Goal: Task Accomplishment & Management: Complete application form

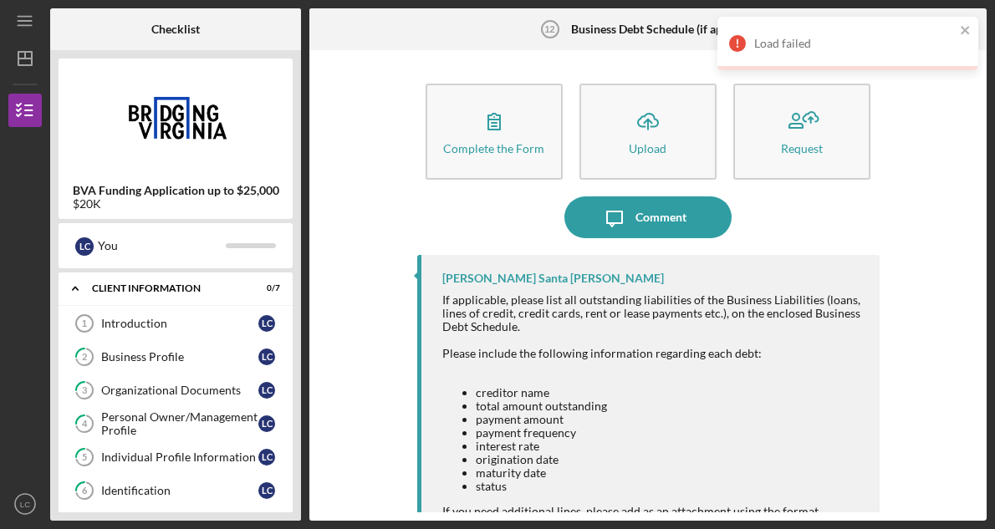
scroll to position [291, 0]
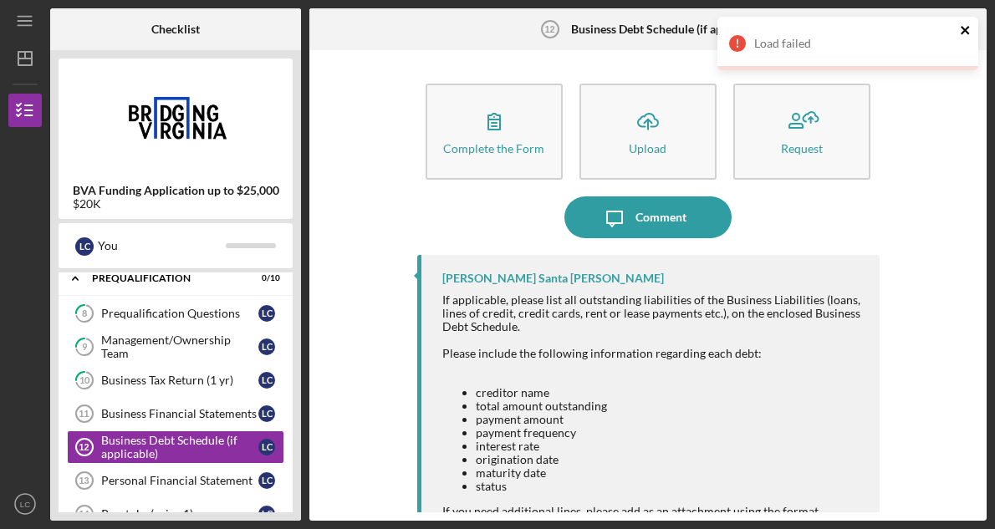
click at [967, 30] on icon "close" at bounding box center [966, 29] width 12 height 13
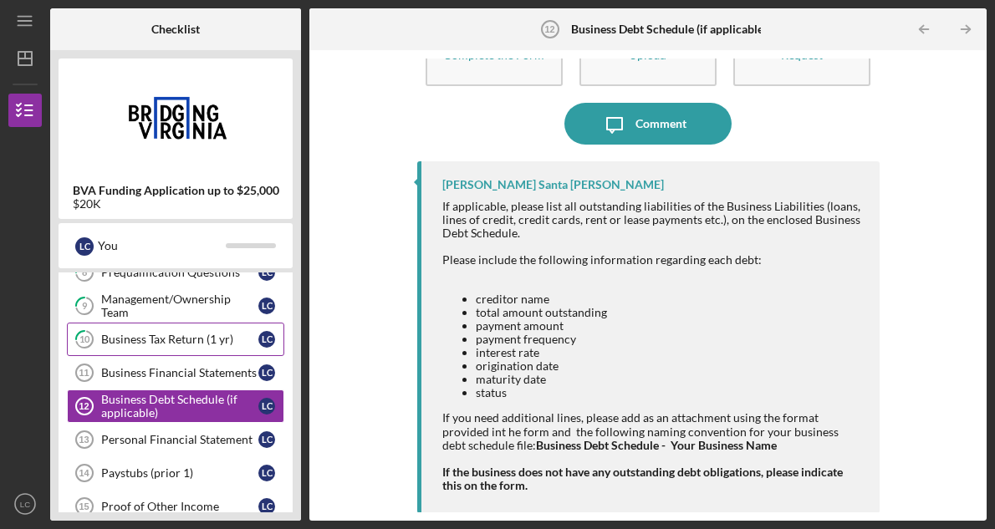
scroll to position [93, 0]
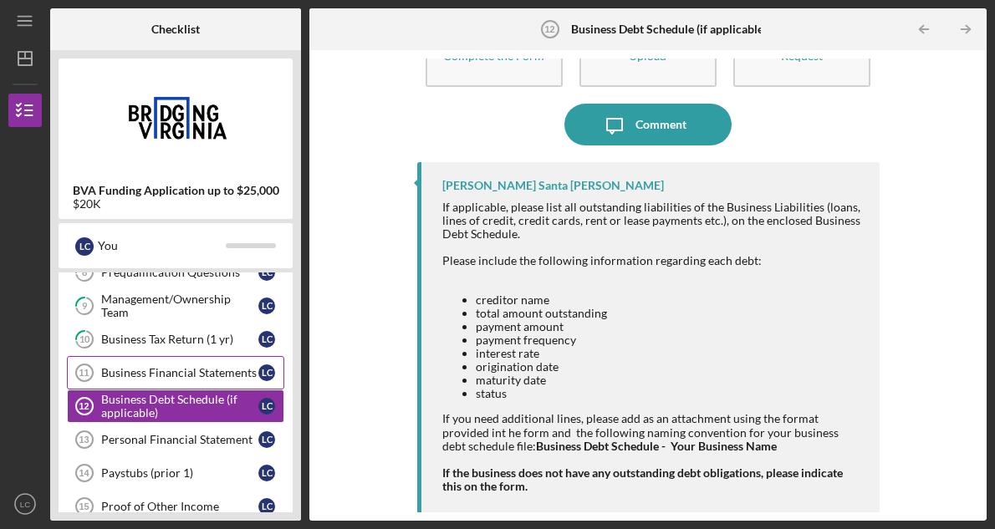
click at [227, 370] on div "Business Financial Statements" at bounding box center [179, 372] width 157 height 13
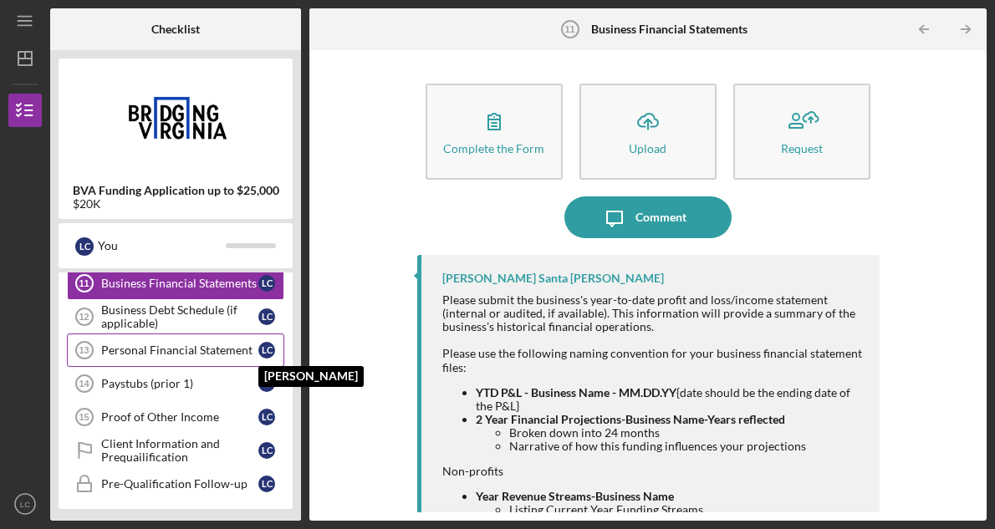
scroll to position [425, 0]
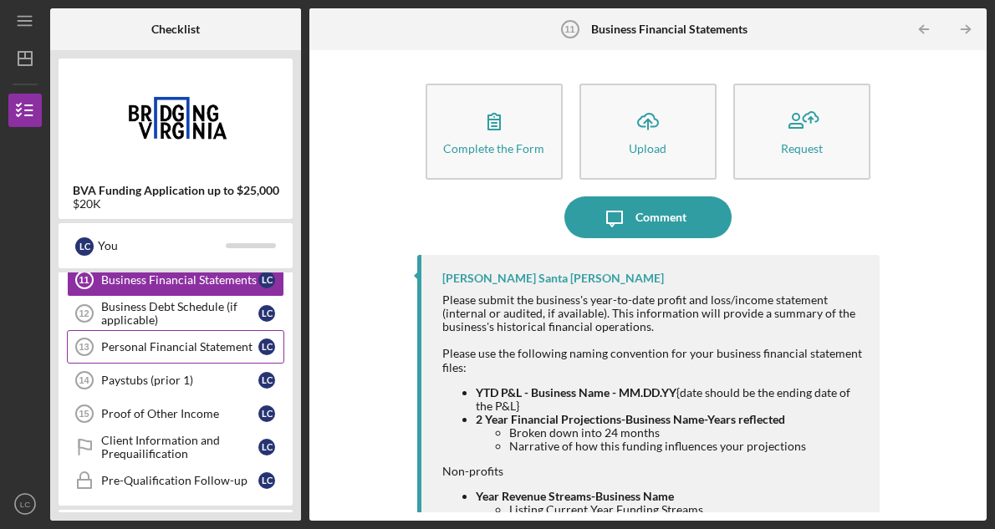
click at [227, 351] on div "Personal Financial Statement" at bounding box center [179, 346] width 157 height 13
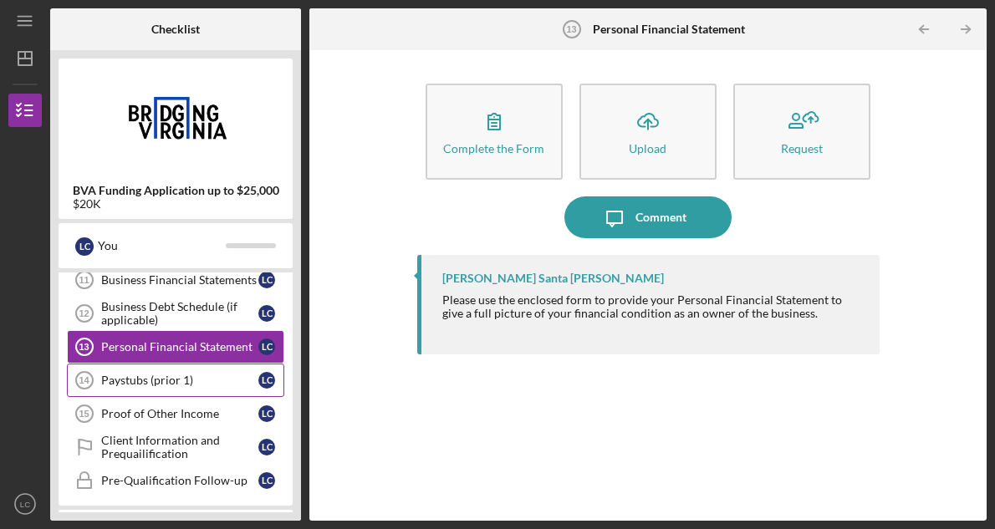
click at [223, 378] on div "Paystubs (prior 1)" at bounding box center [179, 380] width 157 height 13
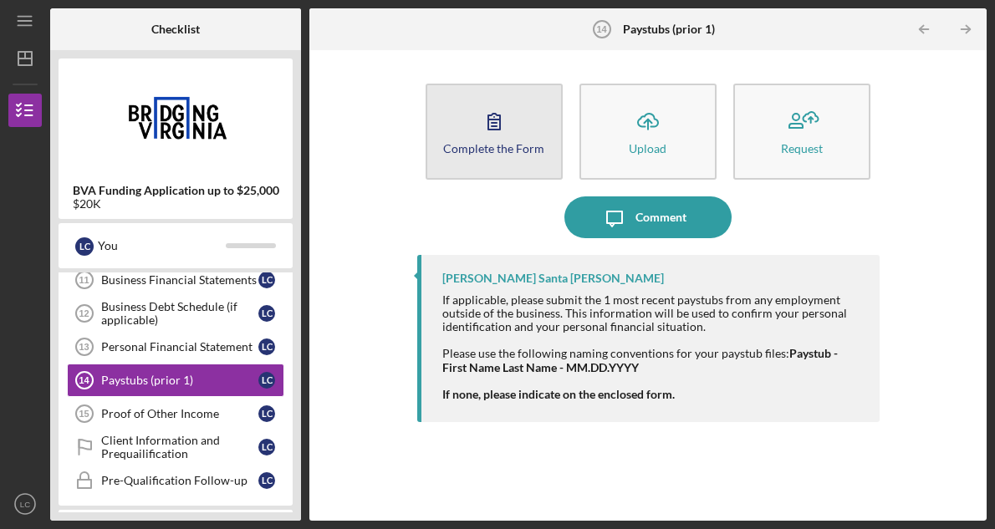
click at [490, 128] on icon "button" at bounding box center [494, 121] width 42 height 42
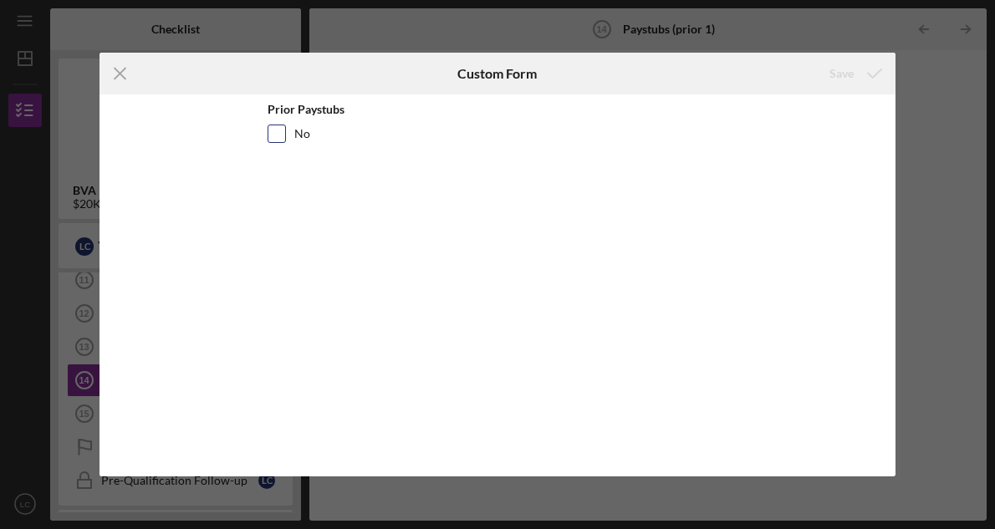
click at [282, 133] on input "No" at bounding box center [276, 133] width 17 height 17
checkbox input "true"
click at [842, 75] on div "Save" at bounding box center [841, 73] width 24 height 33
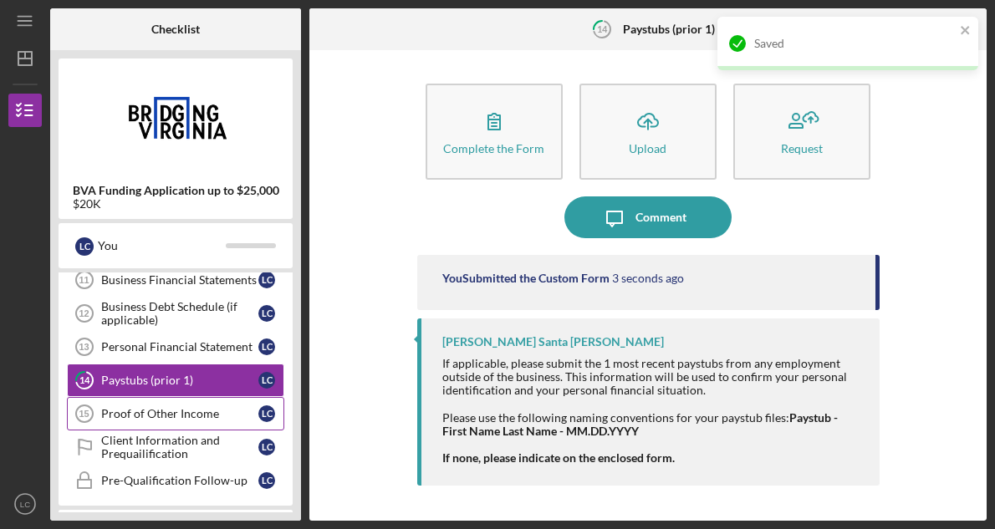
click at [192, 407] on div "Proof of Other Income" at bounding box center [179, 413] width 157 height 13
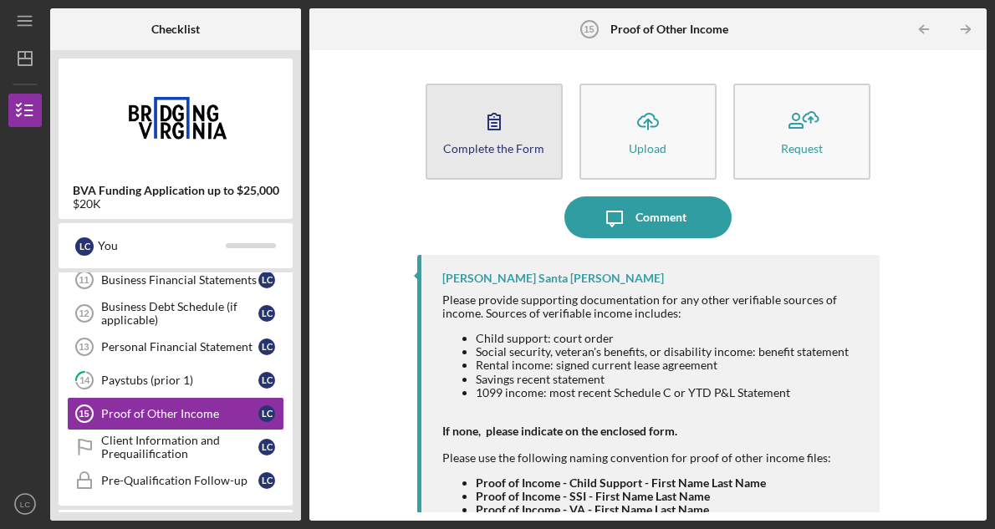
click at [492, 125] on icon "button" at bounding box center [494, 121] width 42 height 42
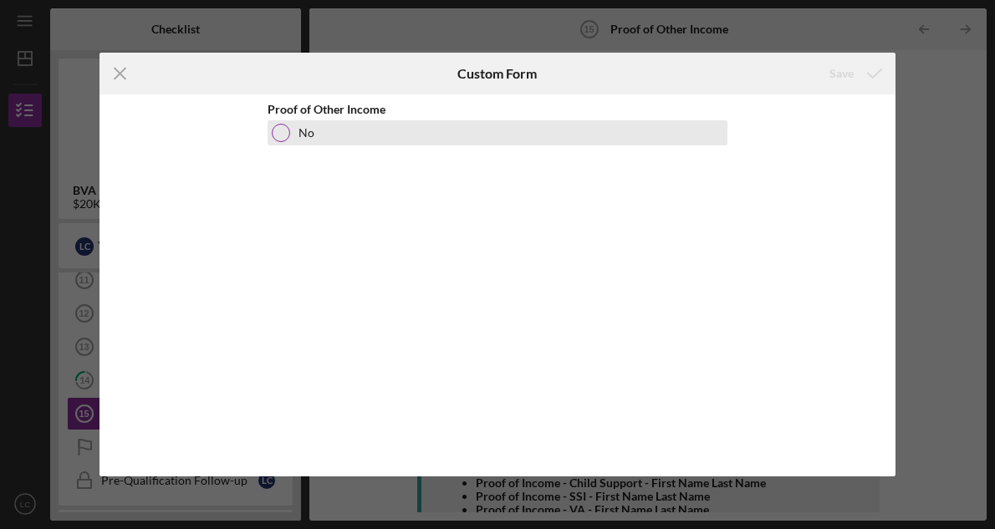
click at [290, 137] on div "No" at bounding box center [497, 132] width 460 height 25
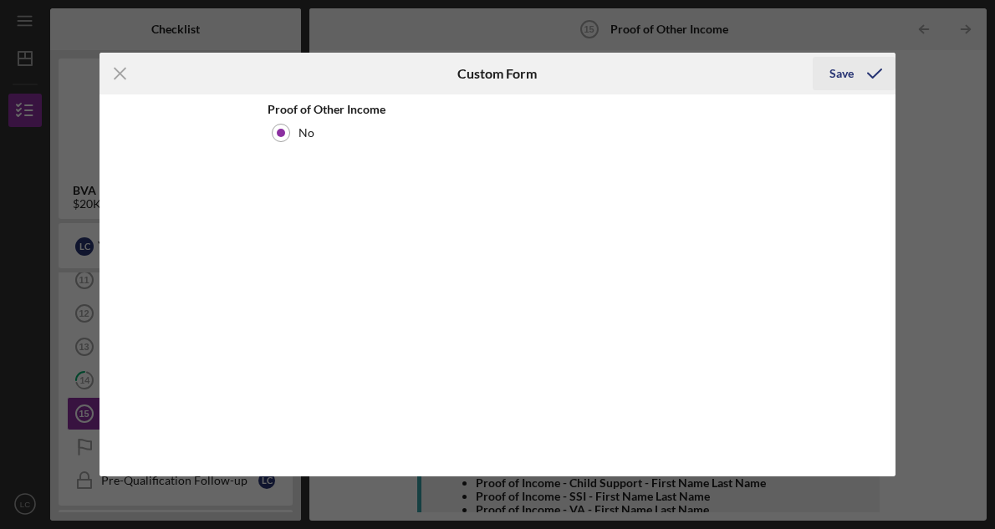
click at [863, 69] on icon "submit" at bounding box center [874, 74] width 42 height 42
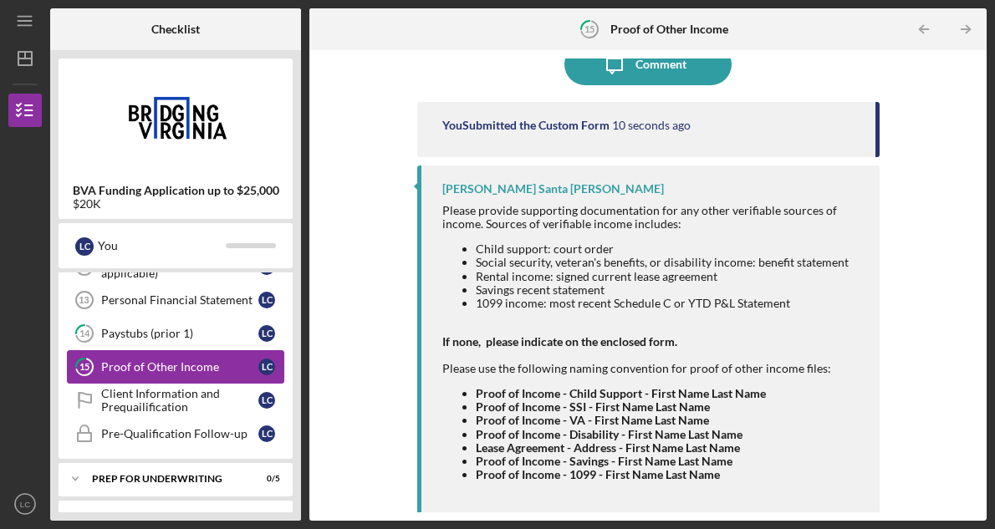
scroll to position [476, 0]
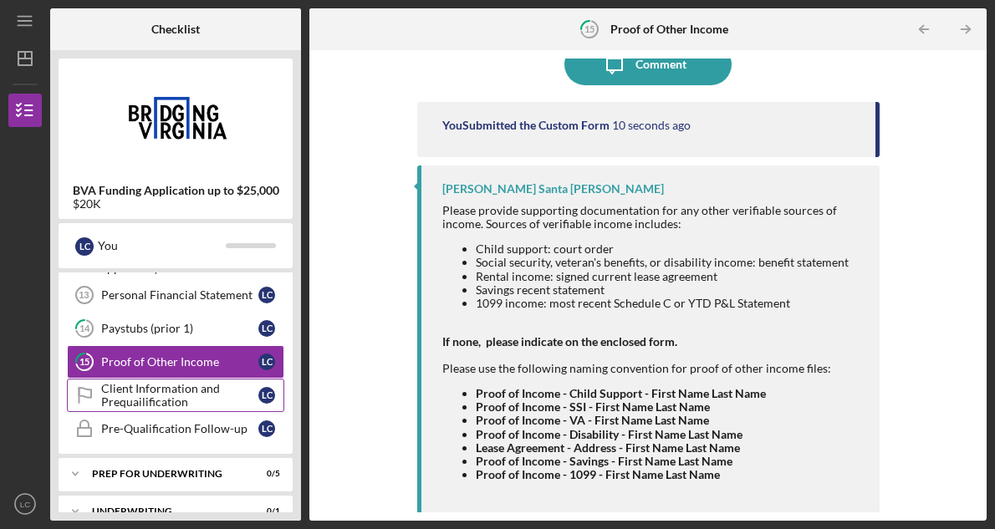
click at [215, 405] on div "Client Information and Prequailification" at bounding box center [179, 395] width 157 height 27
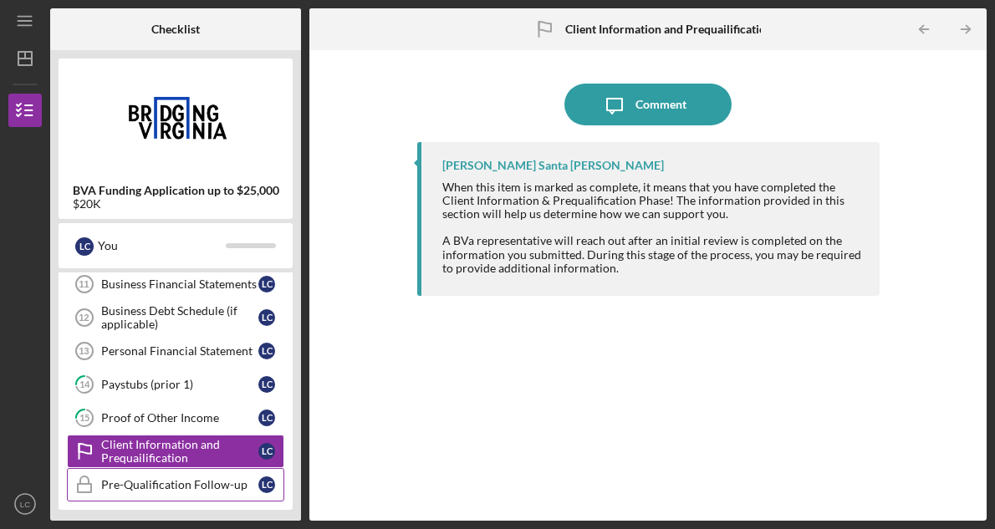
scroll to position [400, 0]
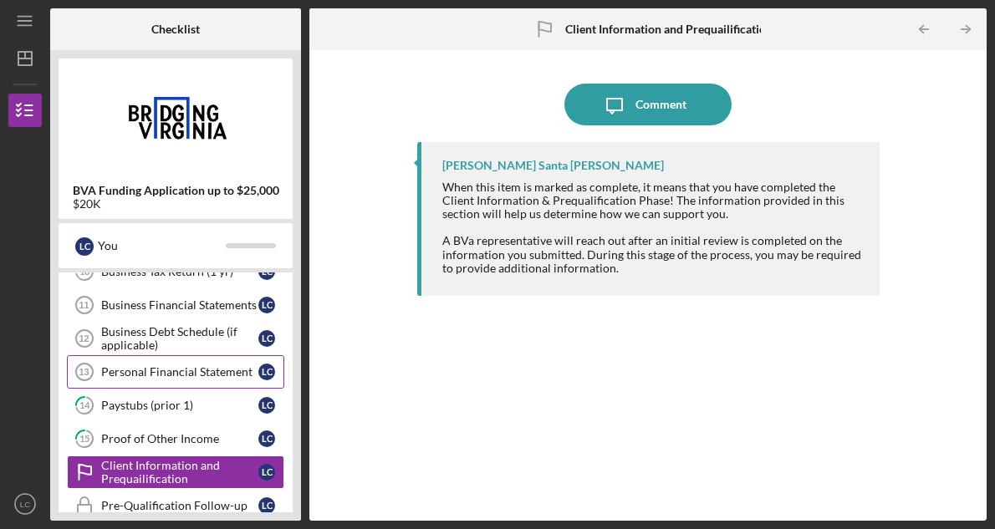
click at [181, 371] on div "Personal Financial Statement" at bounding box center [179, 371] width 157 height 13
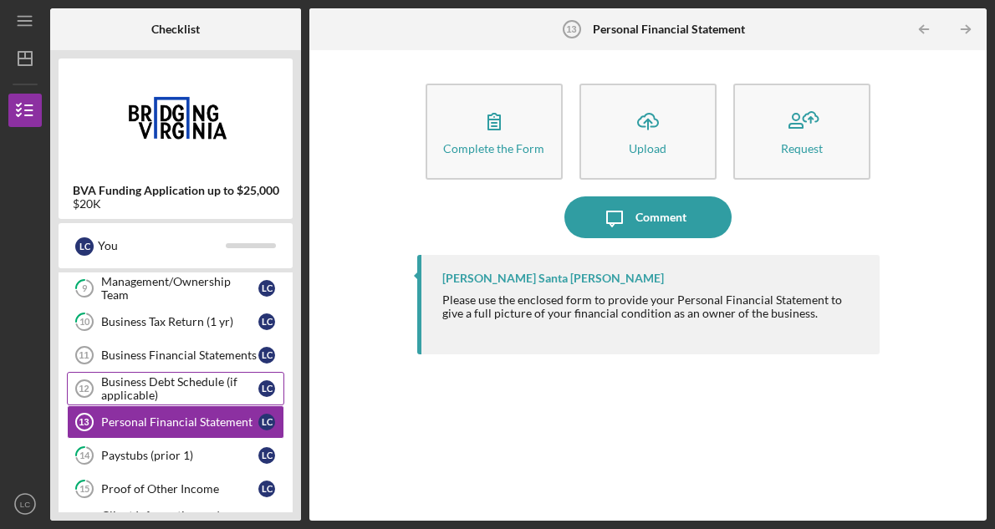
scroll to position [348, 0]
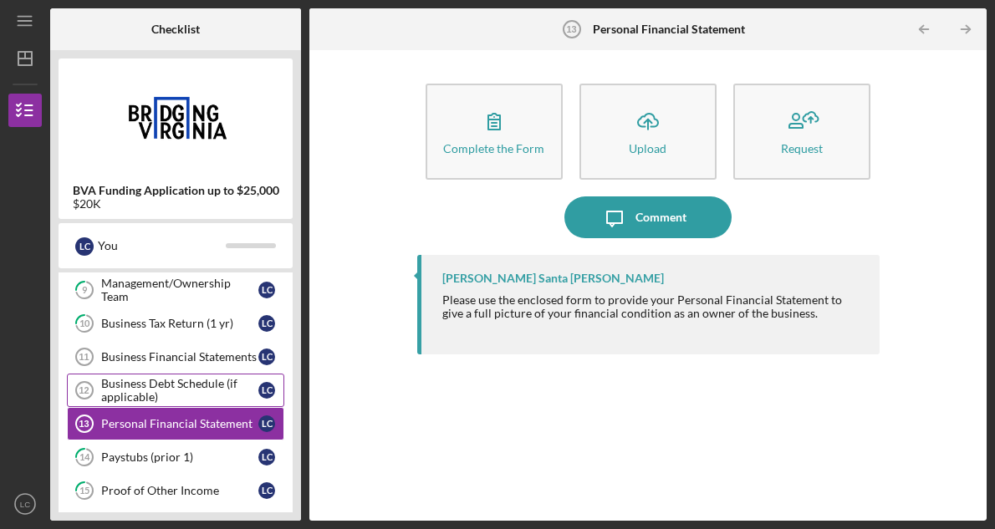
click at [183, 383] on div "Business Debt Schedule (if applicable)" at bounding box center [179, 390] width 157 height 27
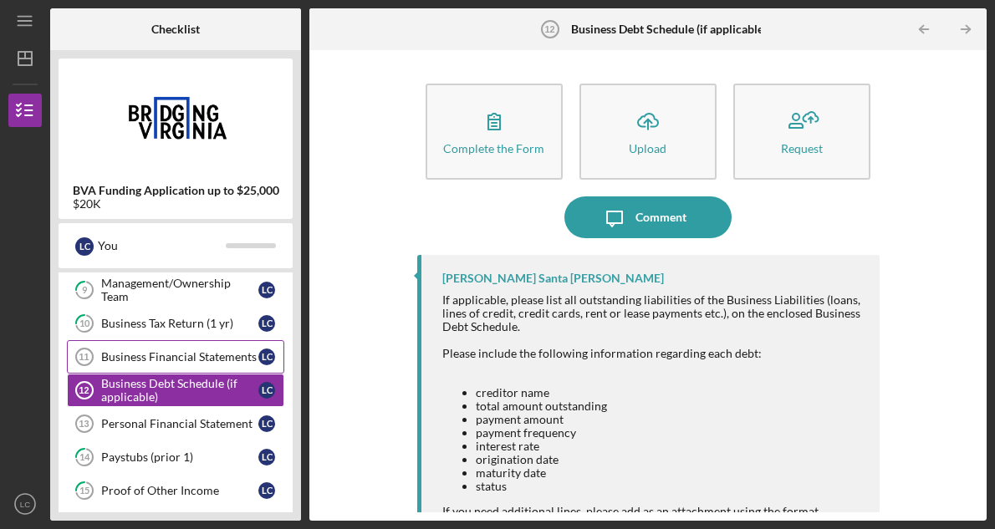
click at [201, 356] on div "Business Financial Statements" at bounding box center [179, 356] width 157 height 13
